Goal: Ask a question

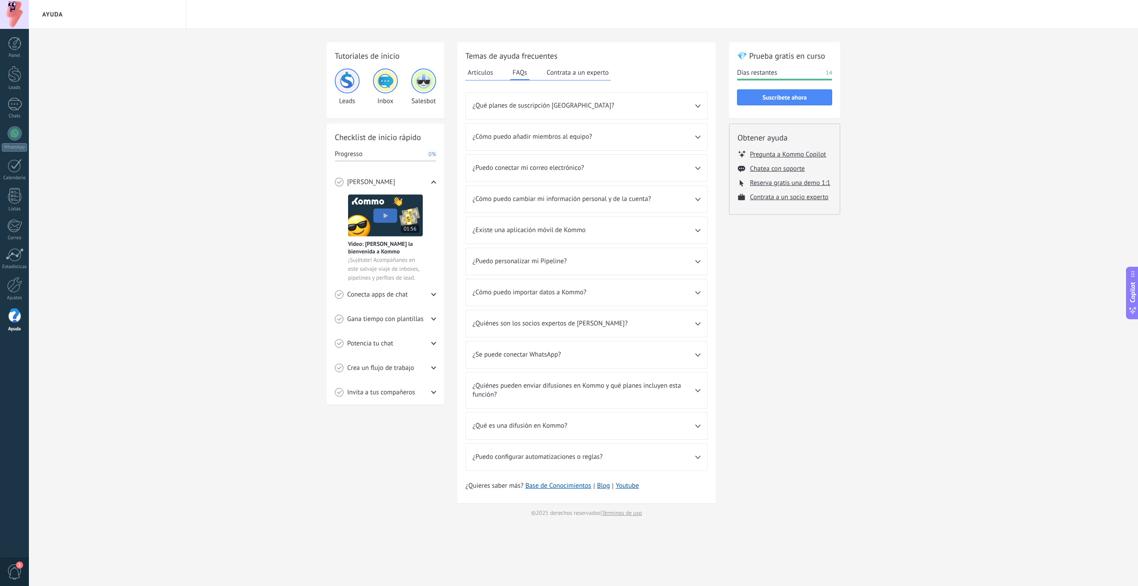
click at [15, 572] on span "1" at bounding box center [14, 572] width 15 height 16
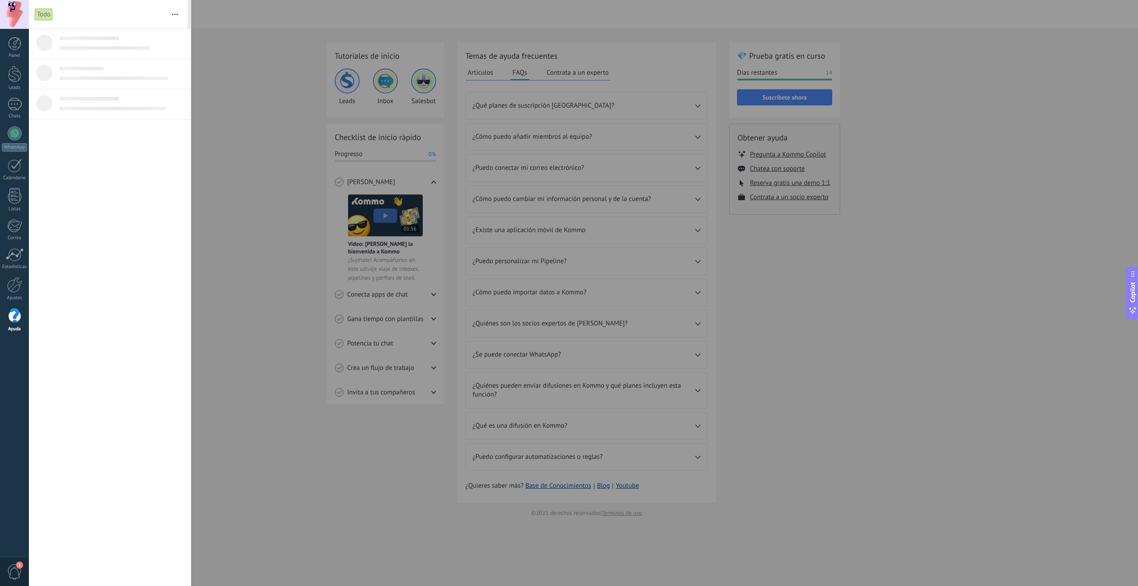
click at [17, 575] on span "1" at bounding box center [14, 572] width 15 height 16
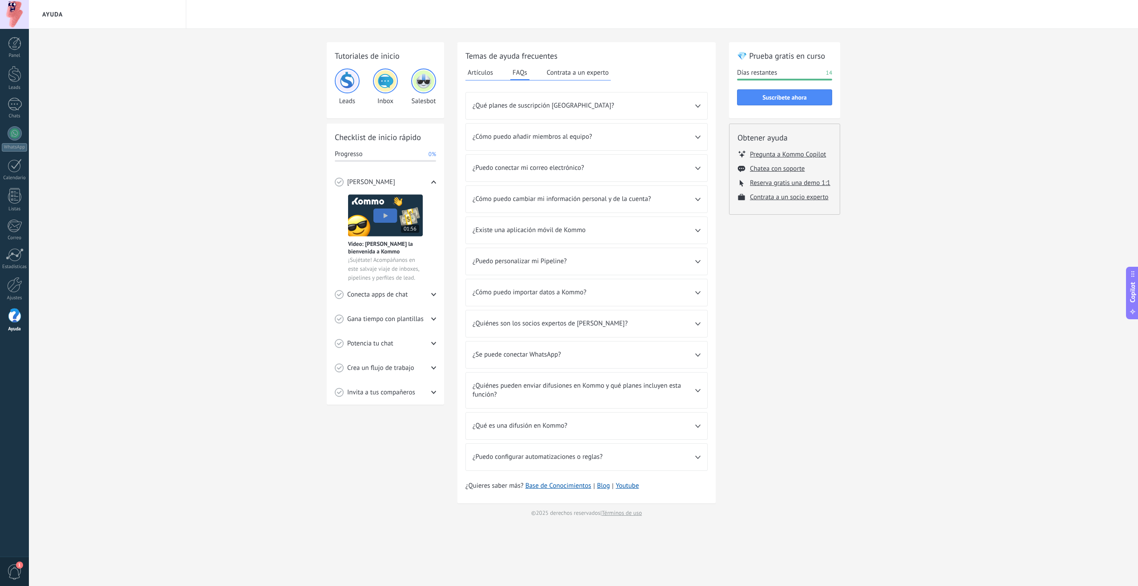
click at [17, 575] on span "1" at bounding box center [14, 572] width 15 height 16
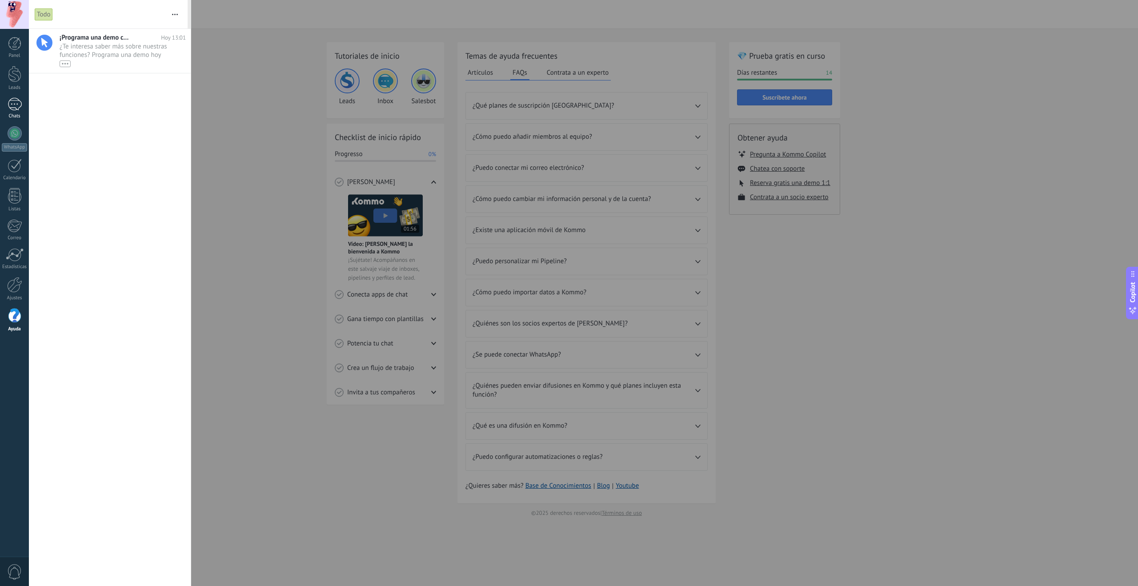
click at [14, 106] on div at bounding box center [15, 104] width 14 height 13
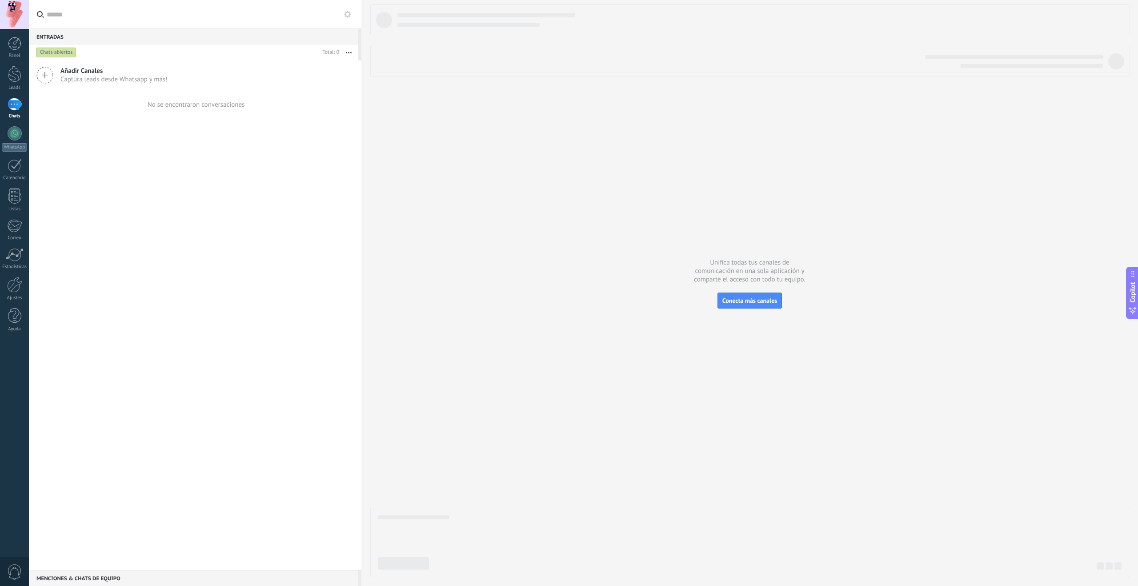
click at [257, 576] on div "Menciones & Chats de equipo 0" at bounding box center [194, 578] width 330 height 16
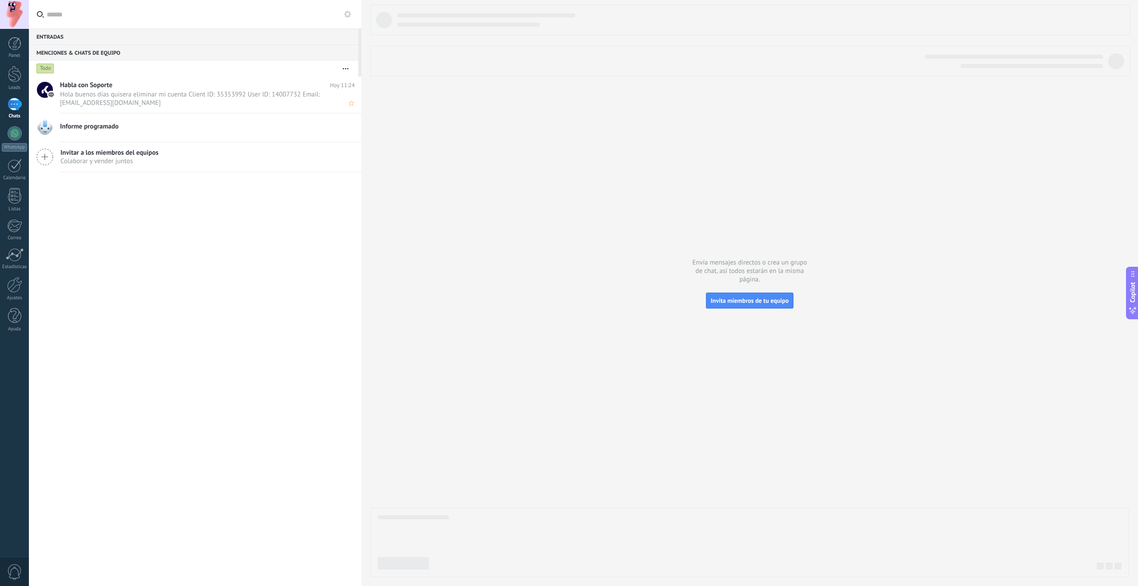
click at [177, 91] on span "Hola buenos días quisera eliminar mi cuenta Client ID: 35353992 User ID: 140077…" at bounding box center [199, 98] width 278 height 17
type textarea "*******"
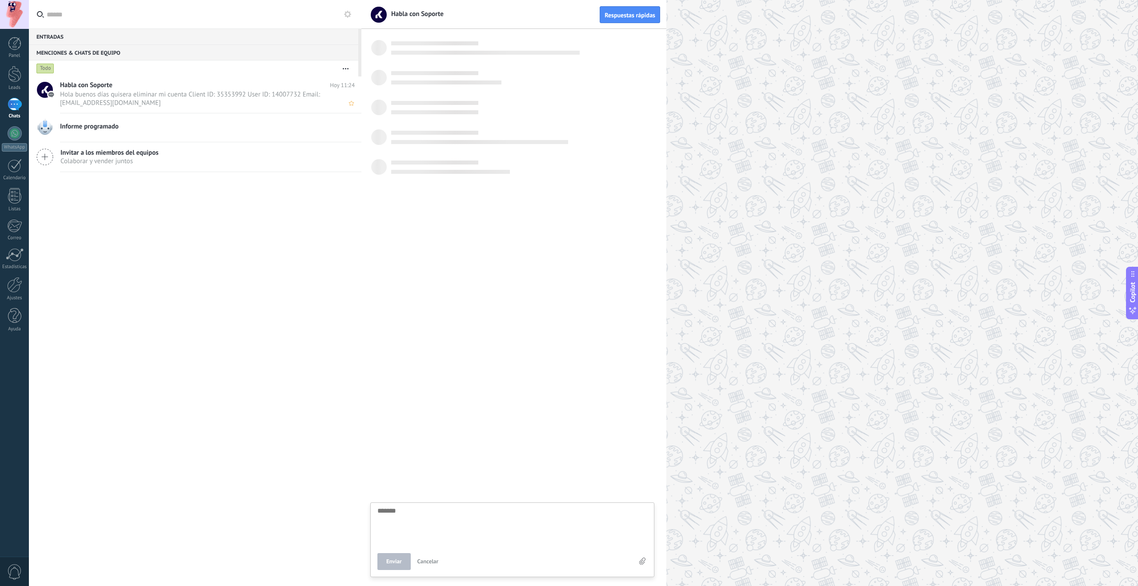
scroll to position [8, 0]
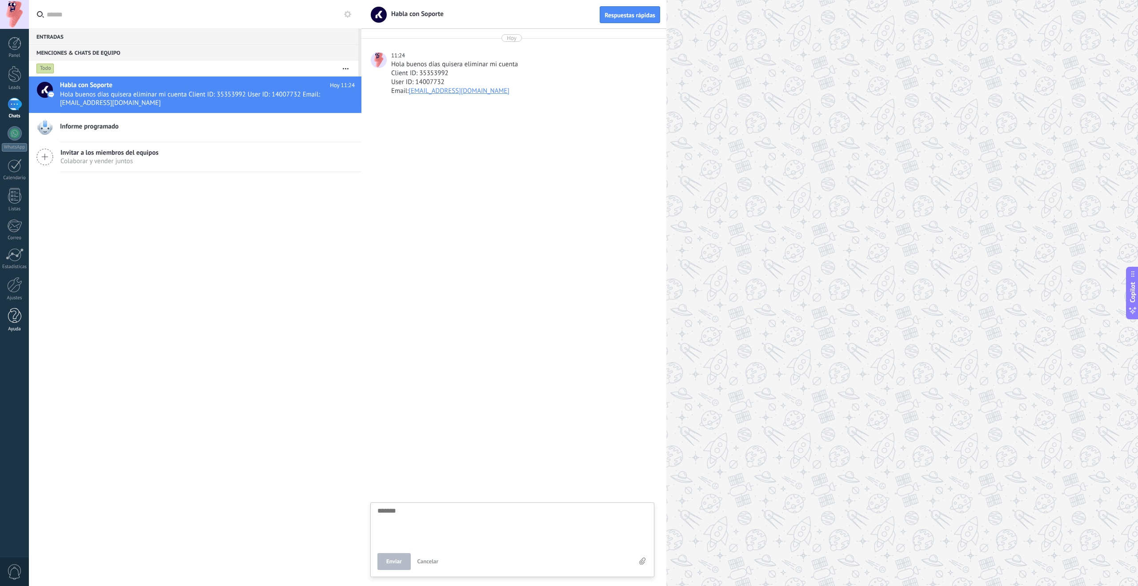
click at [15, 311] on div at bounding box center [14, 316] width 13 height 16
